Goal: Task Accomplishment & Management: Manage account settings

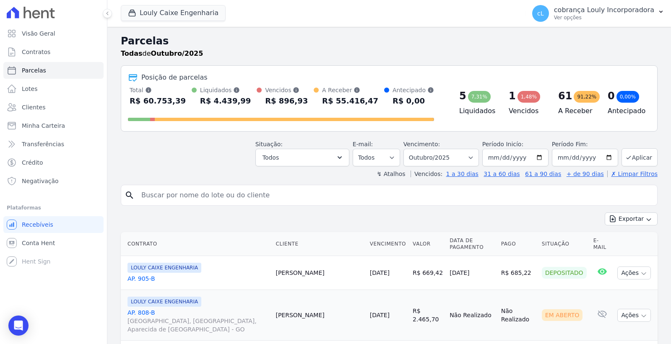
select select
click at [170, 194] on input "search" at bounding box center [394, 195] width 517 height 17
paste input "[PERSON_NAME]"
type input "[PERSON_NAME]"
select select
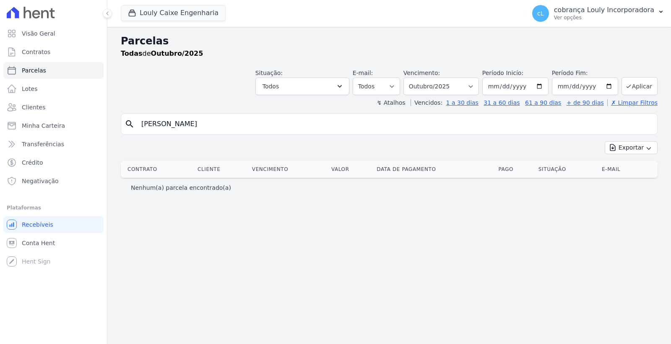
select select
click at [234, 132] on input "[PERSON_NAME]" at bounding box center [394, 124] width 517 height 17
select select
click at [461, 82] on select "Filtrar por período ──────── Todos os meses Setembro/2024 Outubro/2024 Novembro…" at bounding box center [440, 87] width 75 height 18
select select "07/2025"
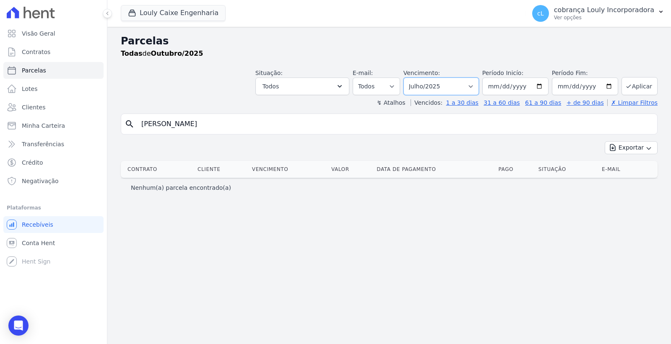
click at [415, 78] on select "Filtrar por período ──────── Todos os meses Setembro/2024 Outubro/2024 Novembro…" at bounding box center [440, 87] width 75 height 18
select select
click at [43, 51] on span "Contratos" at bounding box center [36, 52] width 29 height 8
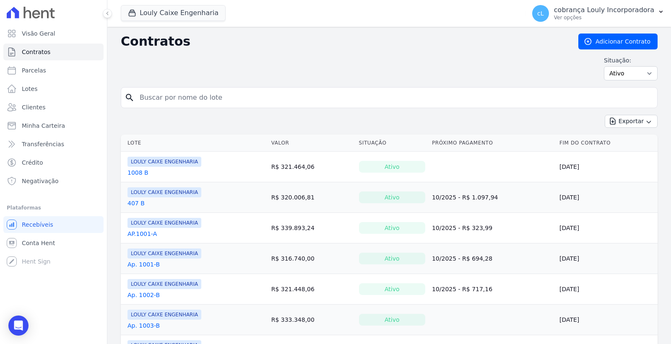
click at [201, 98] on input "search" at bounding box center [394, 97] width 519 height 17
paste input "[PERSON_NAME]"
type input "[PERSON_NAME]"
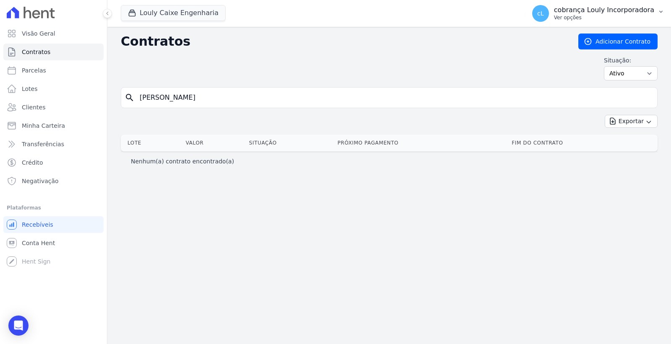
click at [646, 11] on p "cobrança Louly Incorporadora" at bounding box center [604, 10] width 100 height 8
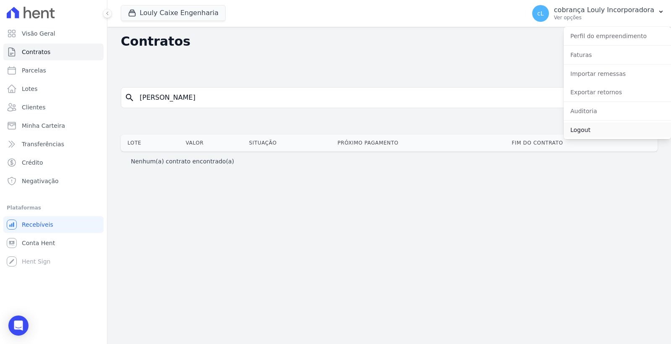
click at [583, 130] on link "Logout" at bounding box center [616, 129] width 107 height 15
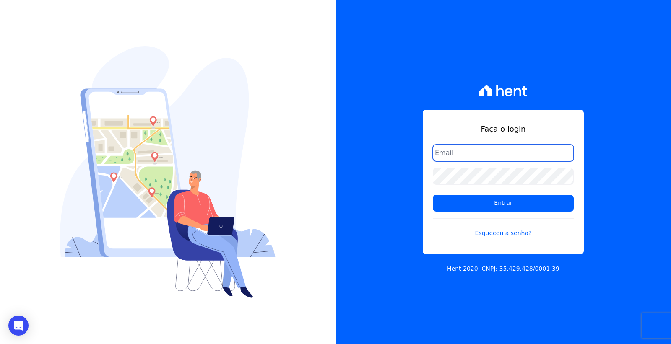
type input "[EMAIL_ADDRESS][DOMAIN_NAME]"
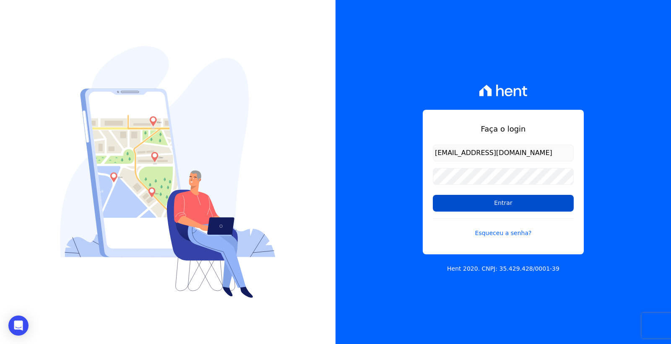
click at [513, 202] on input "Entrar" at bounding box center [503, 203] width 141 height 17
